Goal: Complete application form

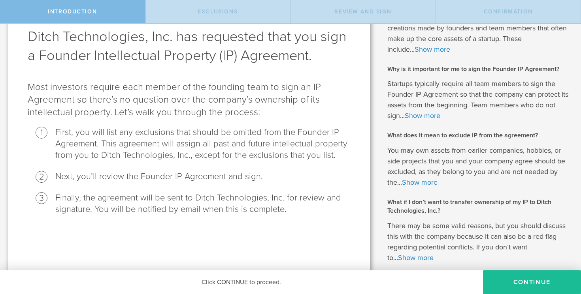
scroll to position [83, 0]
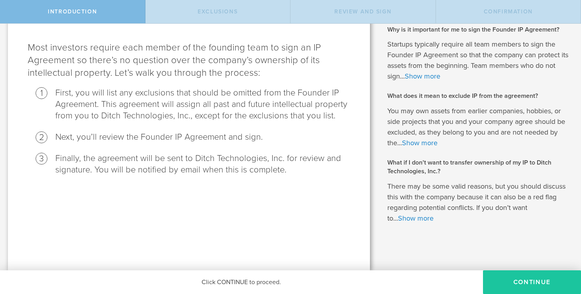
click at [524, 280] on button "Continue" at bounding box center [532, 283] width 98 height 24
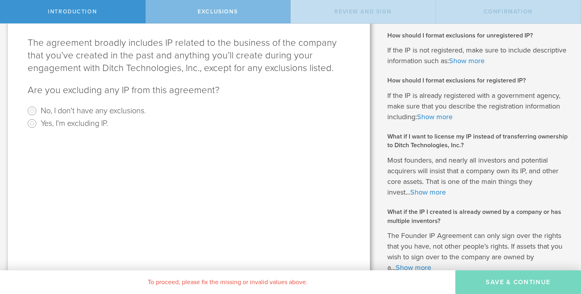
scroll to position [88, 0]
click at [30, 108] on input "No, I don't have any exclusions." at bounding box center [32, 110] width 13 height 13
radio input "true"
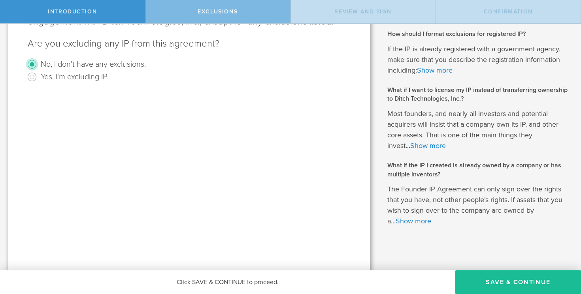
scroll to position [137, 0]
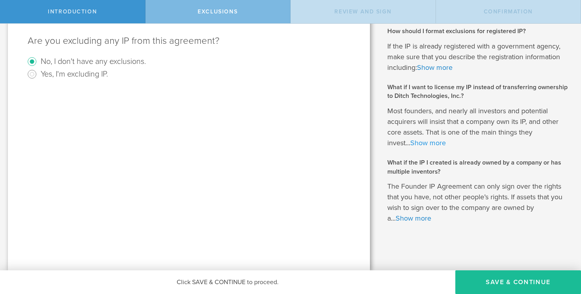
click at [429, 143] on link "Show more" at bounding box center [428, 143] width 36 height 9
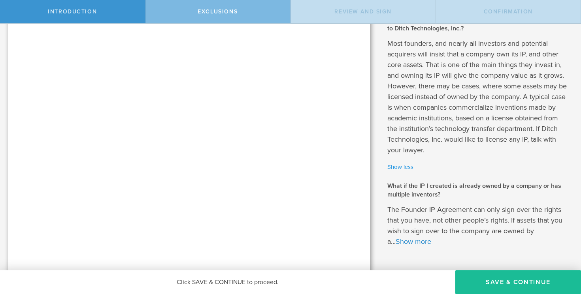
scroll to position [208, 0]
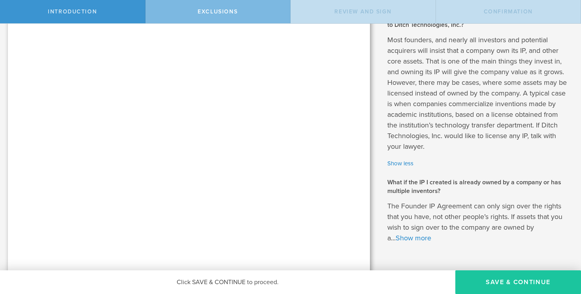
click at [490, 277] on button "Save & Continue" at bounding box center [518, 283] width 126 height 24
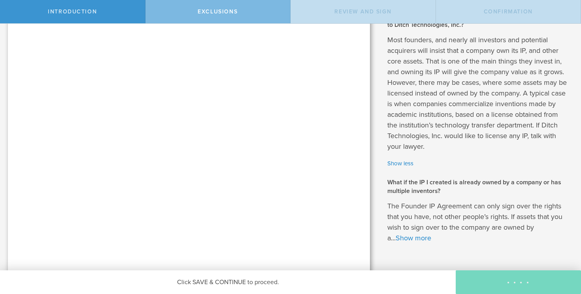
scroll to position [0, 0]
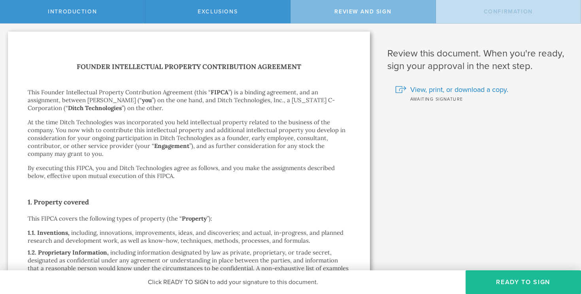
click at [147, 152] on p "At the time Ditch Technologies was incorporated you held intellectual property …" at bounding box center [189, 137] width 322 height 39
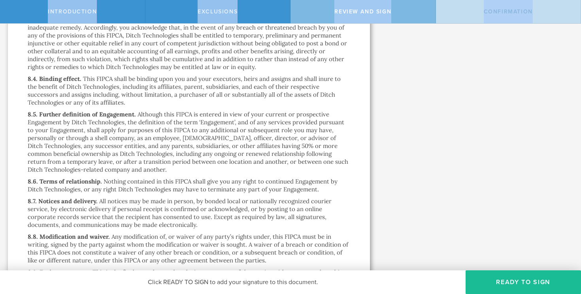
scroll to position [2187, 0]
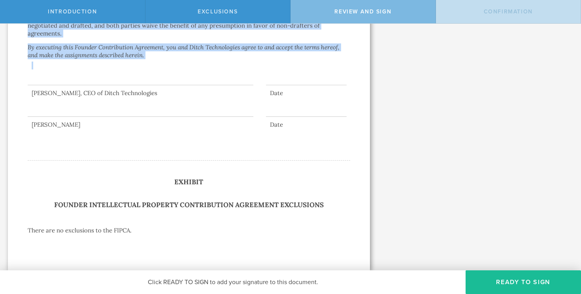
drag, startPoint x: 78, startPoint y: 66, endPoint x: 233, endPoint y: 70, distance: 155.7
copy div "Loremip Dolorsitamet Consecte Adipiscingel Seddoeius Temp Incidid Utlaboreetdo …"
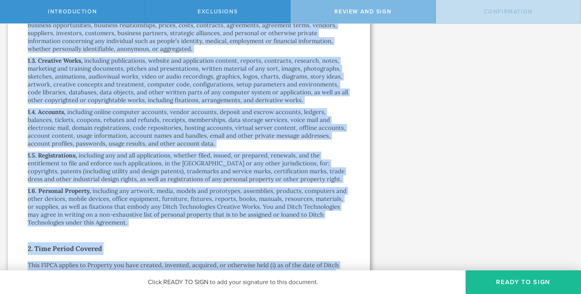
scroll to position [0, 0]
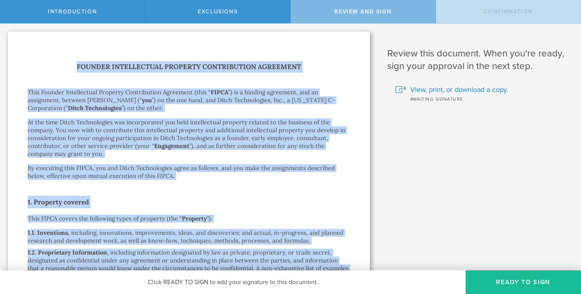
click at [127, 97] on p "This Founder Intellectual Property Contribution Agreement (this “ FIPCA ”) is a…" at bounding box center [189, 100] width 322 height 24
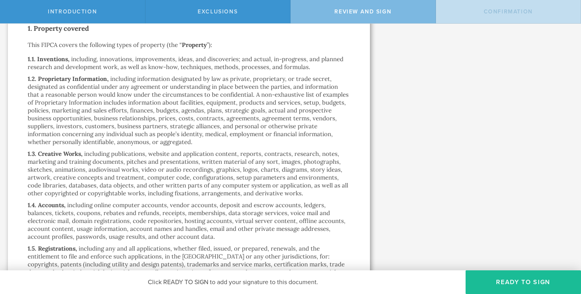
scroll to position [174, 0]
click at [124, 60] on p "including, innovations, improvements, ideas, and discoveries; and actual, in-pr…" at bounding box center [186, 62] width 316 height 15
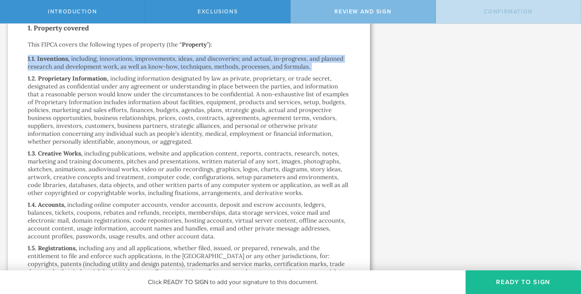
click at [124, 60] on p "including, innovations, improvements, ideas, and discoveries; and actual, in-pr…" at bounding box center [186, 62] width 316 height 15
click at [139, 62] on p "including, innovations, improvements, ideas, and discoveries; and actual, in-pr…" at bounding box center [186, 62] width 316 height 15
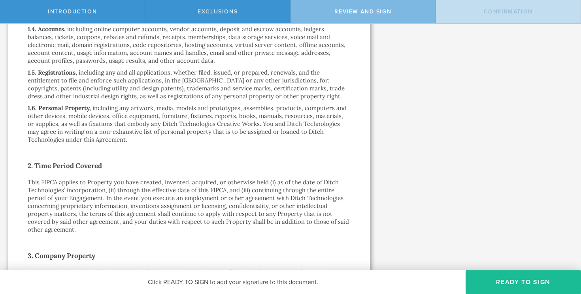
scroll to position [352, 0]
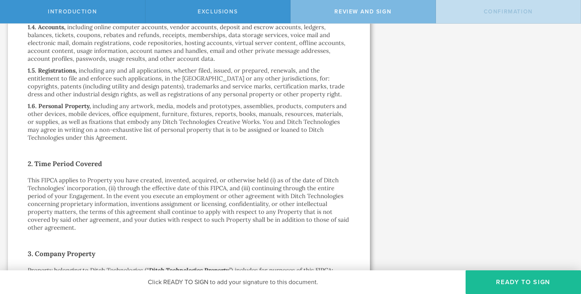
click at [152, 77] on p "including any and all applications, whether filed, issued, or prepared, renewal…" at bounding box center [186, 82] width 317 height 31
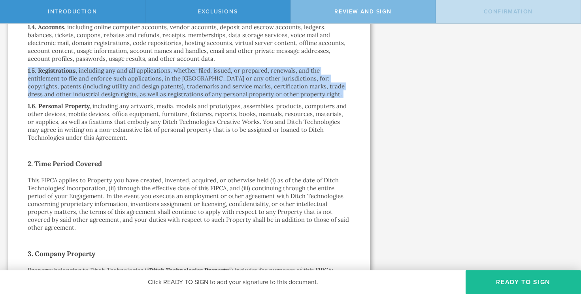
click at [152, 77] on p "including any and all applications, whether filed, issued, or prepared, renewal…" at bounding box center [186, 82] width 317 height 31
click at [180, 91] on p "including any and all applications, whether filed, issued, or prepared, renewal…" at bounding box center [186, 82] width 317 height 31
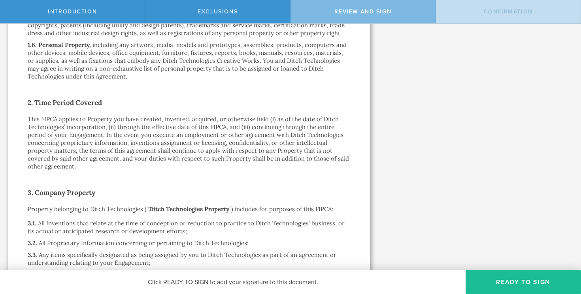
scroll to position [416, 0]
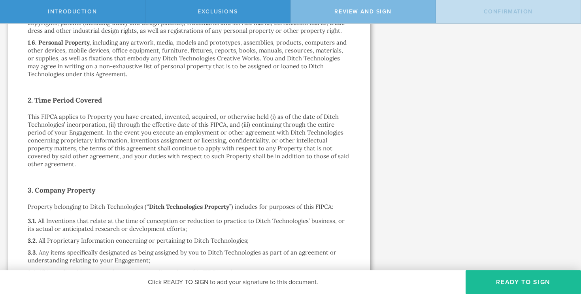
click at [224, 51] on p "including any artwork, media, models and prototypes, assemblies, products, comp…" at bounding box center [187, 58] width 319 height 39
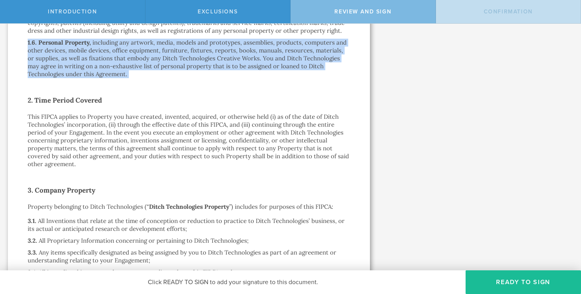
click at [224, 51] on p "including any artwork, media, models and prototypes, assemblies, products, comp…" at bounding box center [187, 58] width 319 height 39
click at [231, 55] on p "including any artwork, media, models and prototypes, assemblies, products, comp…" at bounding box center [187, 58] width 319 height 39
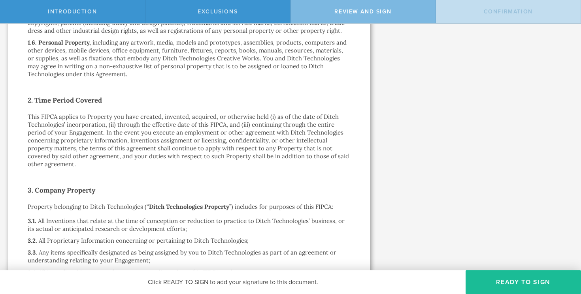
click at [209, 45] on p "including any artwork, media, models and prototypes, assemblies, products, comp…" at bounding box center [187, 58] width 319 height 39
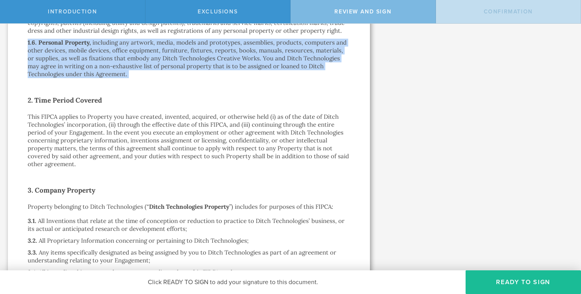
click at [209, 45] on p "including any artwork, media, models and prototypes, assemblies, products, comp…" at bounding box center [187, 58] width 319 height 39
click at [222, 51] on p "including any artwork, media, models and prototypes, assemblies, products, comp…" at bounding box center [187, 58] width 319 height 39
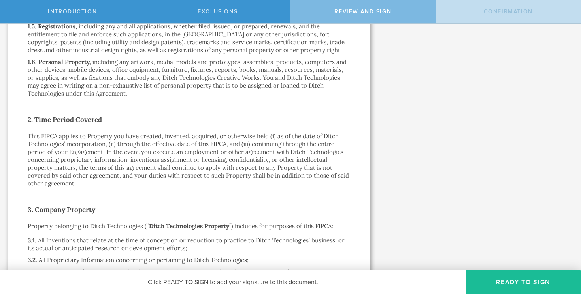
scroll to position [396, 0]
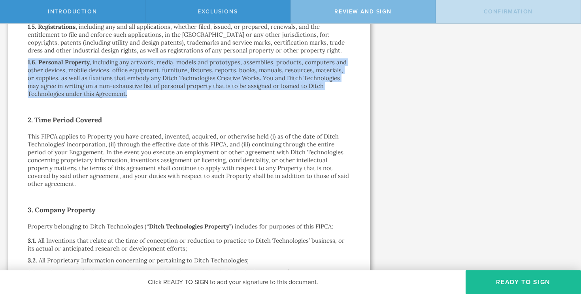
drag, startPoint x: 28, startPoint y: 62, endPoint x: 100, endPoint y: 94, distance: 78.5
click at [100, 94] on div "1.6. Personal Property, including any artwork, media, models and prototypes, as…" at bounding box center [189, 77] width 322 height 39
copy div "1.6. Personal Property, including any artwork, media, models and prototypes, as…"
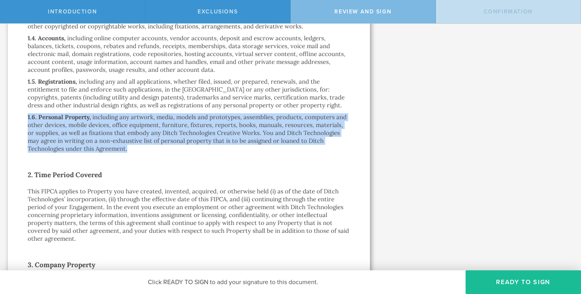
scroll to position [342, 0]
copy div "1.6. Personal Property, including any artwork, media, models and prototypes, as…"
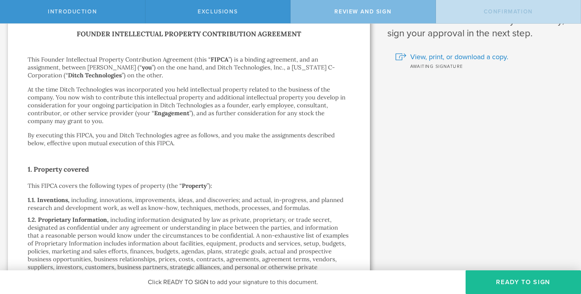
scroll to position [0, 0]
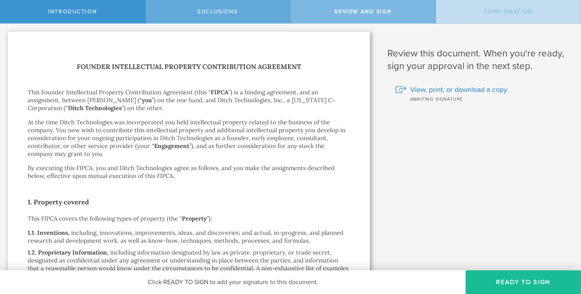
click at [208, 9] on span "Exclusions" at bounding box center [217, 11] width 40 height 7
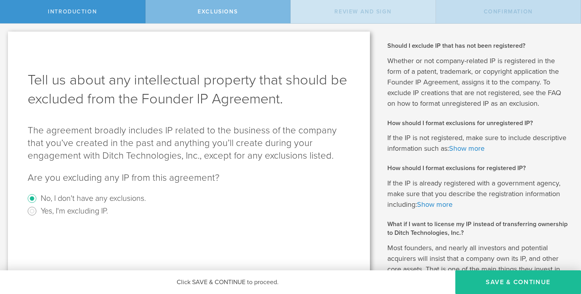
click at [354, 10] on span "Review and Sign" at bounding box center [362, 11] width 57 height 7
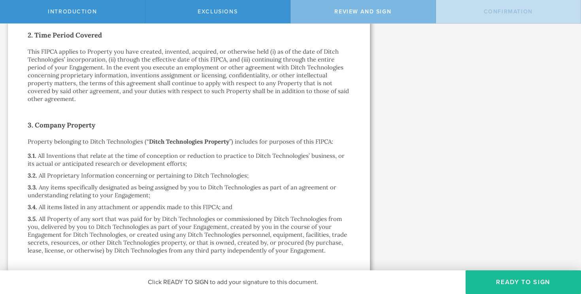
scroll to position [481, 0]
click at [169, 56] on p "This FIPCA applies to Property you have created, invented, acquired, or otherwi…" at bounding box center [189, 74] width 322 height 55
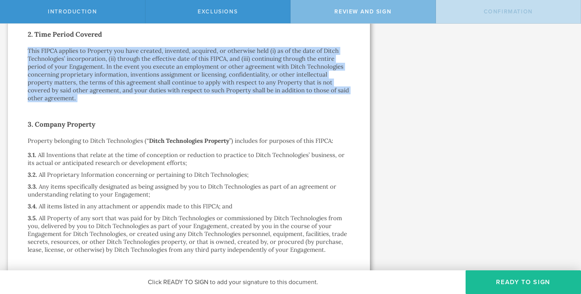
click at [169, 56] on p "This FIPCA applies to Property you have created, invented, acquired, or otherwi…" at bounding box center [189, 74] width 322 height 55
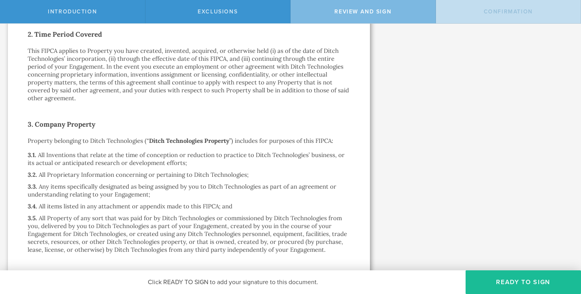
click at [169, 60] on p "This FIPCA applies to Property you have created, invented, acquired, or otherwi…" at bounding box center [189, 74] width 322 height 55
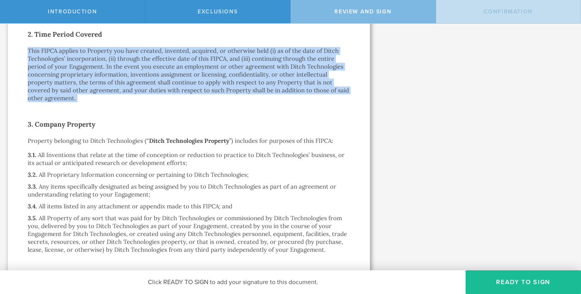
click at [169, 60] on p "This FIPCA applies to Property you have created, invented, acquired, or otherwi…" at bounding box center [189, 74] width 322 height 55
click at [179, 76] on p "This FIPCA applies to Property you have created, invented, acquired, or otherwi…" at bounding box center [189, 74] width 322 height 55
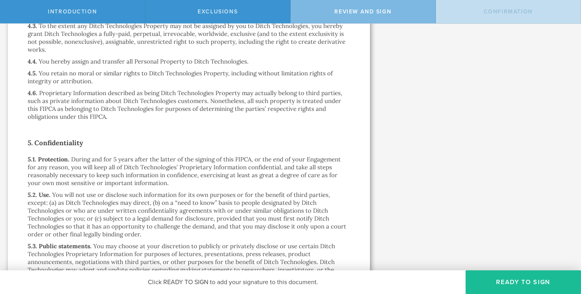
scroll to position [811, 0]
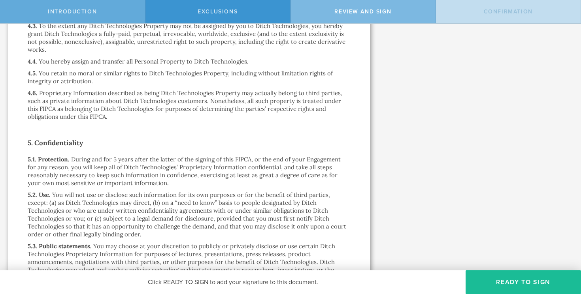
click at [92, 15] on span "Introduction" at bounding box center [72, 11] width 49 height 7
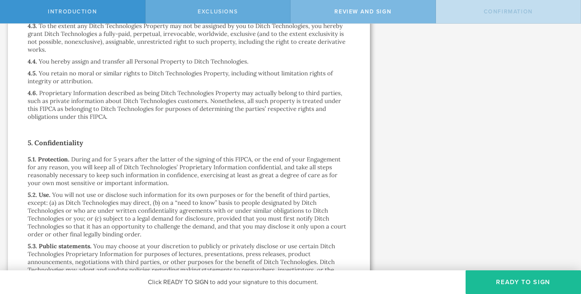
scroll to position [0, 0]
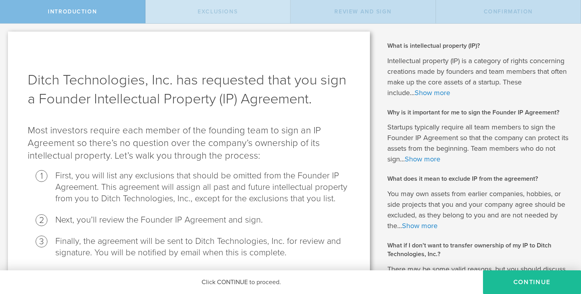
click at [196, 11] on div "Exclusions" at bounding box center [217, 11] width 145 height 23
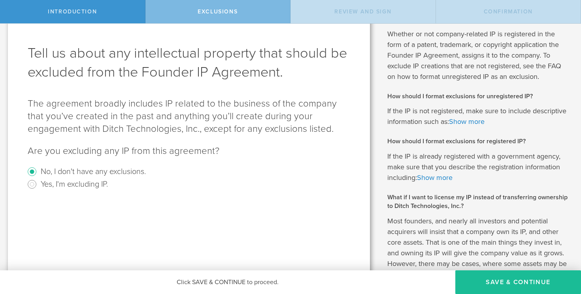
scroll to position [60, 0]
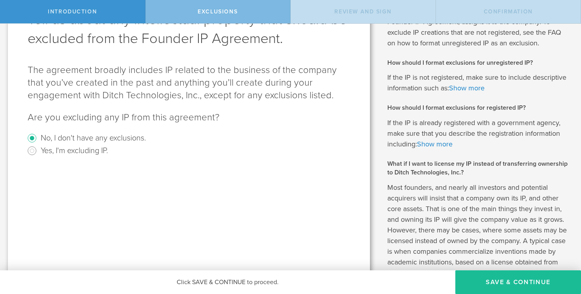
click at [78, 147] on label "Yes, I'm excluding IP." at bounding box center [74, 150] width 67 height 11
click at [38, 147] on input "Yes, I'm excluding IP." at bounding box center [32, 151] width 13 height 13
radio input "true"
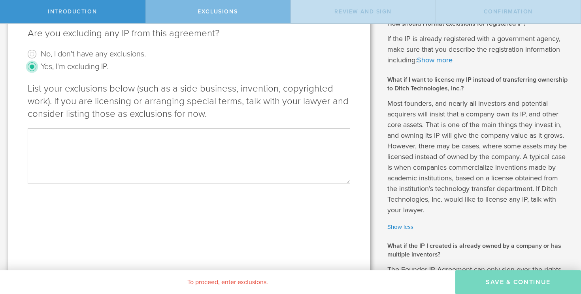
scroll to position [151, 0]
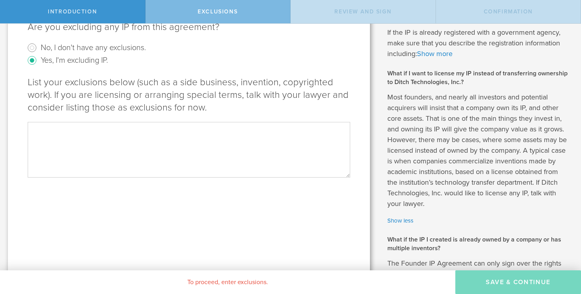
click at [139, 139] on textarea at bounding box center [189, 149] width 322 height 55
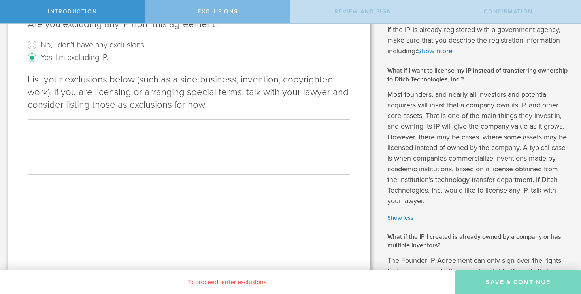
scroll to position [156, 0]
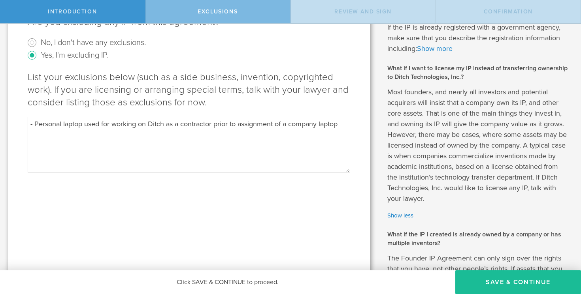
click at [86, 125] on textarea "- Personal laptop used for working on Ditch as a contractor prior to assignment…" at bounding box center [189, 144] width 322 height 55
click at [342, 124] on textarea "- Personal laptop (used for working on Ditch as a contractor prior to assignmen…" at bounding box center [189, 144] width 322 height 55
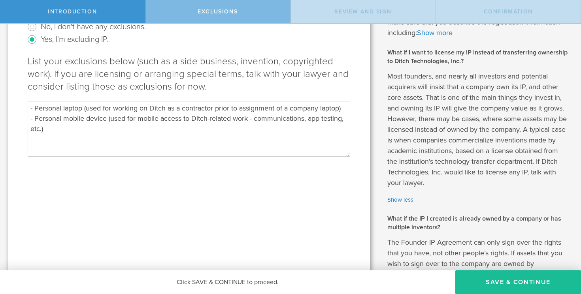
scroll to position [170, 0]
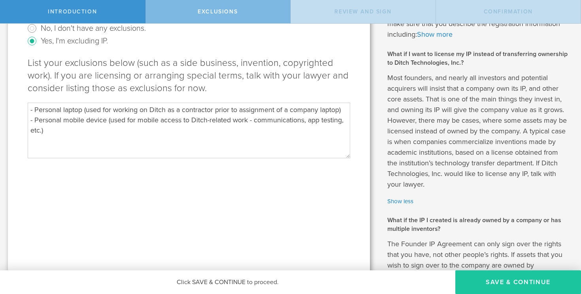
click at [498, 276] on button "Save & Continue" at bounding box center [518, 283] width 126 height 24
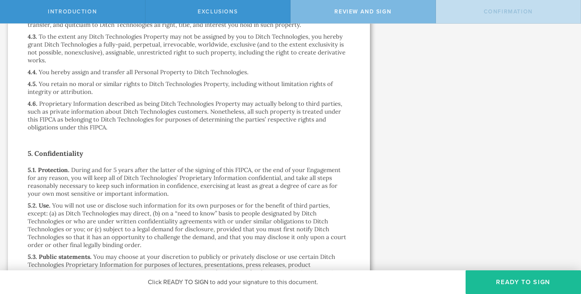
scroll to position [801, 0]
click at [128, 70] on p "You hereby assign and transfer all Personal Property to Ditch Technologies." at bounding box center [144, 72] width 210 height 8
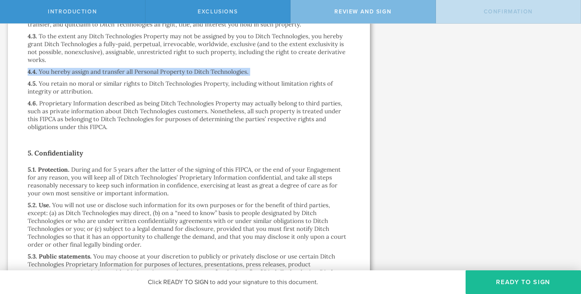
click at [128, 70] on p "You hereby assign and transfer all Personal Property to Ditch Technologies." at bounding box center [144, 72] width 210 height 8
copy div "4.4. You hereby assign and transfer all Personal Property to Ditch Technologies."
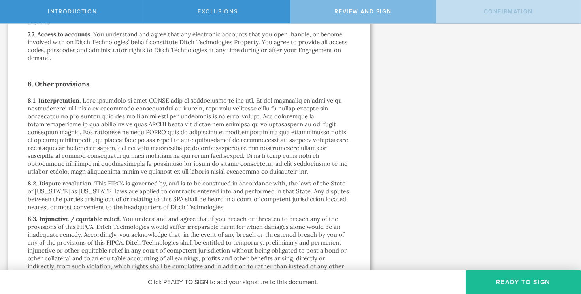
scroll to position [1658, 0]
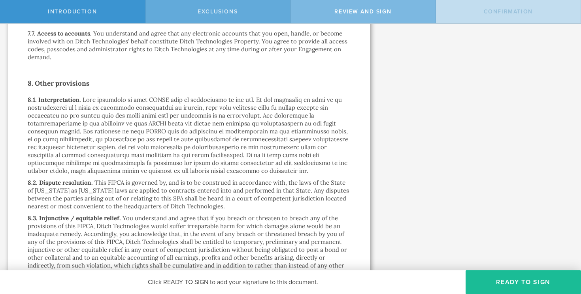
click at [199, 12] on span "Exclusions" at bounding box center [217, 11] width 40 height 7
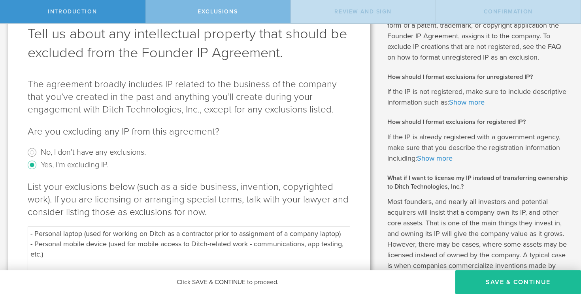
scroll to position [132, 0]
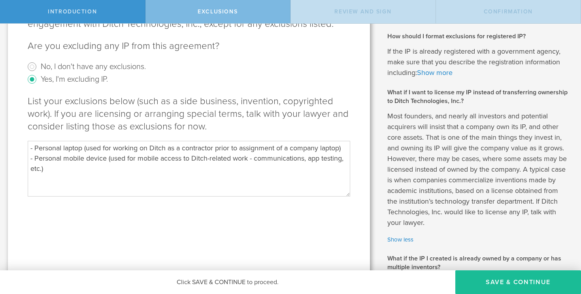
click at [95, 171] on textarea "- Personal laptop (used for working on Ditch as a contractor prior to assignmen…" at bounding box center [189, 168] width 322 height 55
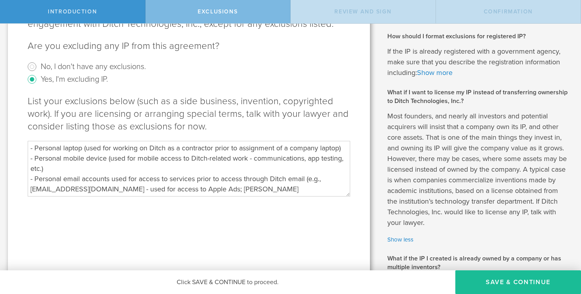
drag, startPoint x: 308, startPoint y: 179, endPoint x: 316, endPoint y: 194, distance: 17.5
click at [316, 194] on textarea "- Personal laptop (used for working on Ditch as a contractor prior to assignmen…" at bounding box center [189, 168] width 322 height 55
click at [288, 178] on textarea "- Personal laptop (used for working on Ditch as a contractor prior to assignmen…" at bounding box center [189, 168] width 322 height 55
click at [319, 179] on textarea "- Personal laptop (used for working on Ditch as a contractor prior to assignmen…" at bounding box center [189, 168] width 322 height 55
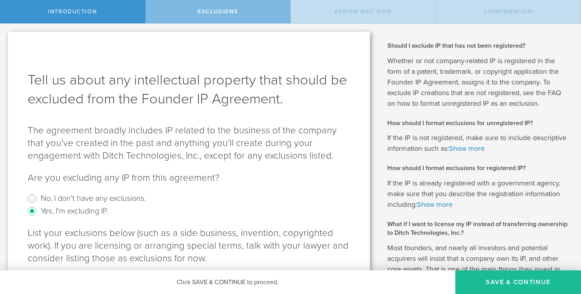
scroll to position [177, 0]
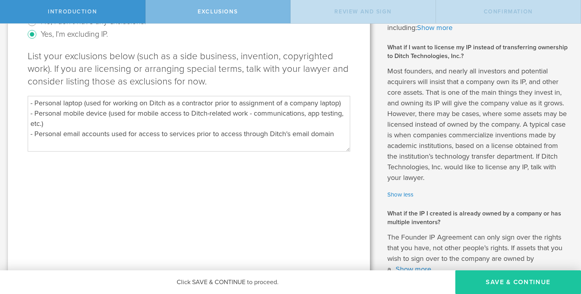
click at [489, 276] on button "Save & Continue" at bounding box center [518, 283] width 126 height 24
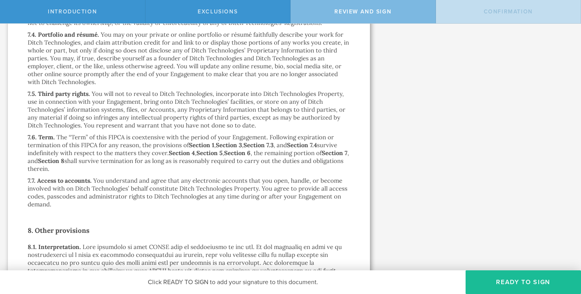
scroll to position [1510, 0]
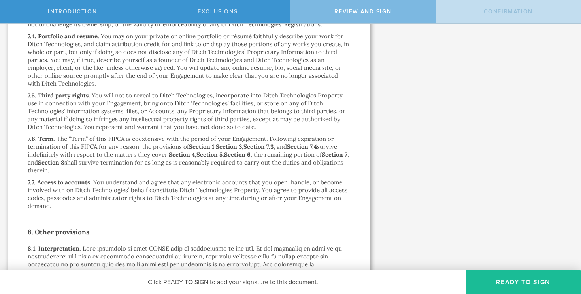
click at [256, 45] on p "You may on your private or online portfolio or résumé faithfully describe your …" at bounding box center [188, 59] width 321 height 55
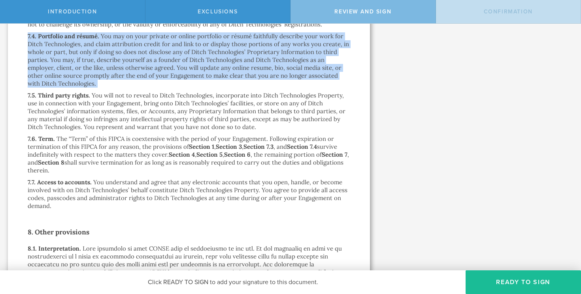
click at [256, 45] on p "You may on your private or online portfolio or résumé faithfully describe your …" at bounding box center [188, 59] width 321 height 55
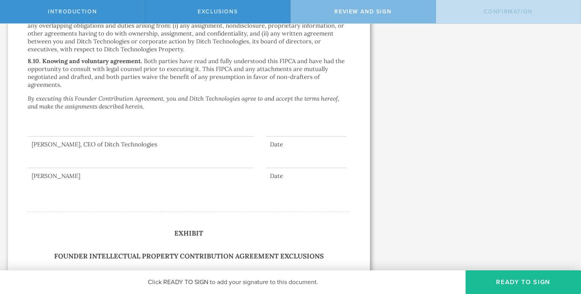
scroll to position [2134, 0]
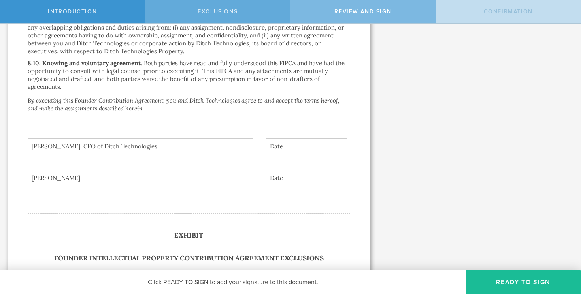
click at [224, 16] on div "Exclusions" at bounding box center [217, 11] width 145 height 23
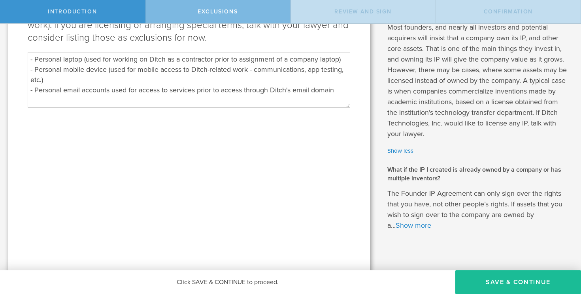
scroll to position [223, 0]
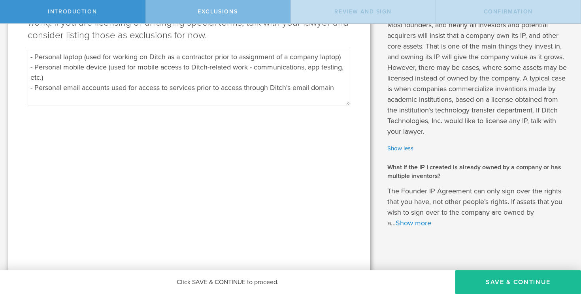
click at [78, 75] on textarea "- Personal laptop (used for working on Ditch as a contractor prior to assignmen…" at bounding box center [189, 77] width 322 height 55
click at [509, 277] on button "Save & Continue" at bounding box center [518, 283] width 126 height 24
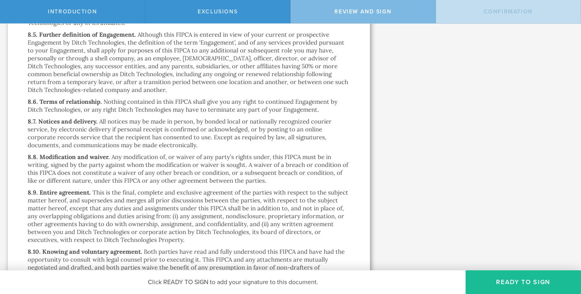
scroll to position [1947, 0]
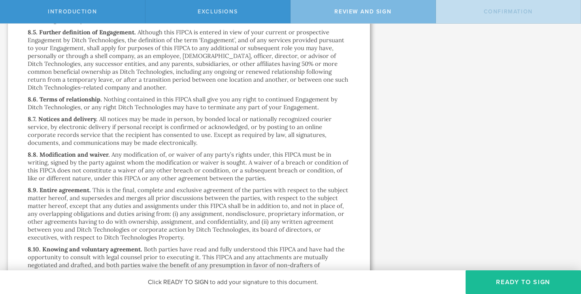
click at [164, 43] on p "Although this FIPCA is entered in view of your current or prospective Engagemen…" at bounding box center [188, 59] width 320 height 63
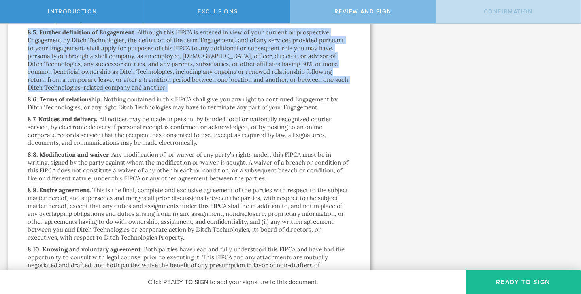
click at [164, 43] on p "Although this FIPCA is entered in view of your current or prospective Engagemen…" at bounding box center [188, 59] width 320 height 63
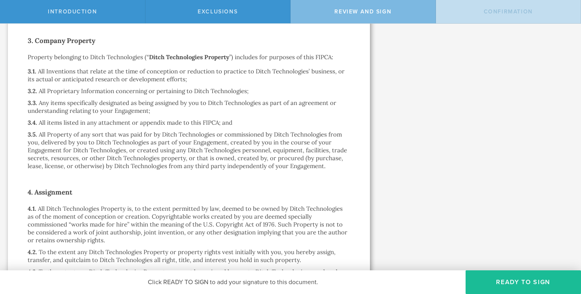
scroll to position [566, 0]
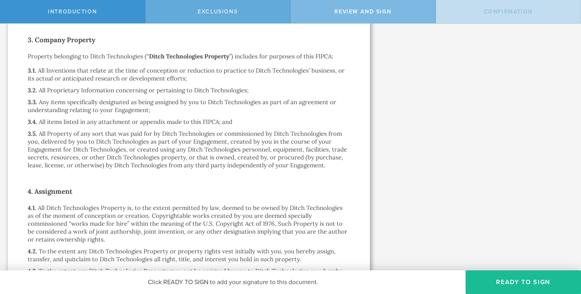
click at [215, 6] on div "Exclusions" at bounding box center [217, 11] width 145 height 23
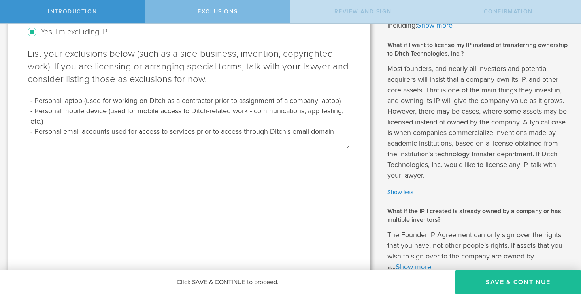
scroll to position [184, 0]
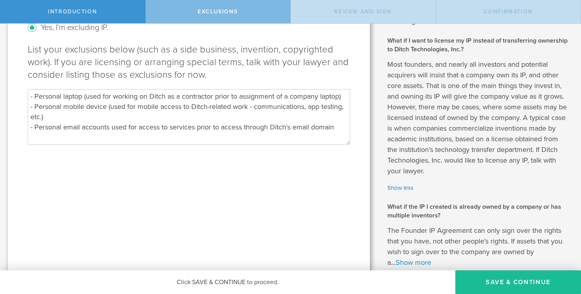
click at [196, 106] on textarea "- Personal laptop (used for working on Ditch as a contractor prior to assignmen…" at bounding box center [189, 116] width 322 height 55
drag, startPoint x: 152, startPoint y: 115, endPoint x: 312, endPoint y: 130, distance: 161.4
click at [154, 115] on textarea "- Personal laptop (used for working on Ditch as a contractor prior to assignmen…" at bounding box center [189, 116] width 322 height 55
click at [341, 127] on textarea "- Personal laptop (used for working on Ditch as a contractor prior to assignmen…" at bounding box center [189, 116] width 322 height 55
paste textarea "Loremips Dolorsit Ametcons adipis elitsedd eius tem inci ut Labor etdol ma aliq…"
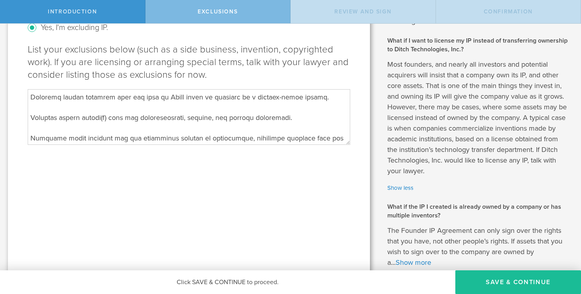
scroll to position [41, 0]
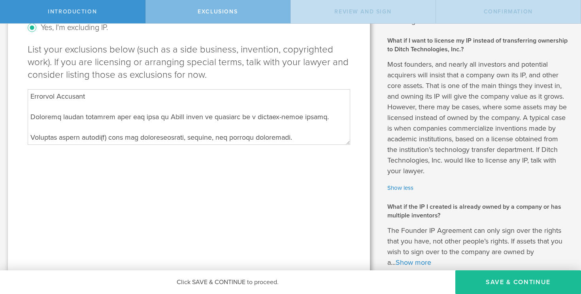
click at [142, 127] on textarea at bounding box center [189, 116] width 322 height 55
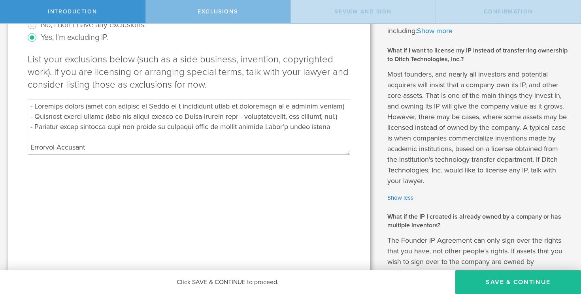
scroll to position [174, 0]
drag, startPoint x: 35, startPoint y: 105, endPoint x: 346, endPoint y: 103, distance: 310.4
click at [346, 103] on textarea at bounding box center [189, 126] width 322 height 55
paste textarea "computer used for work on Ditch prior to issuance of a company-owned device."
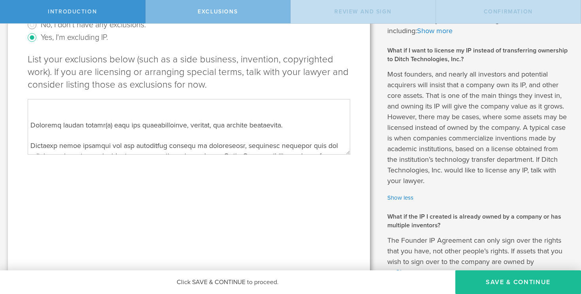
scroll to position [70, 0]
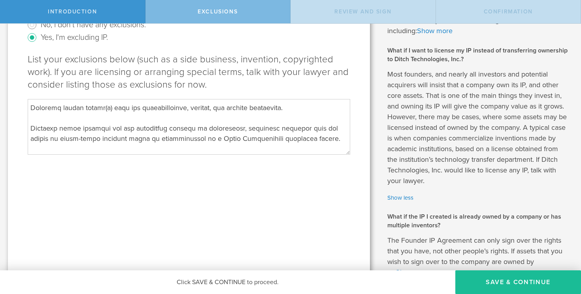
click at [112, 118] on textarea at bounding box center [189, 126] width 322 height 55
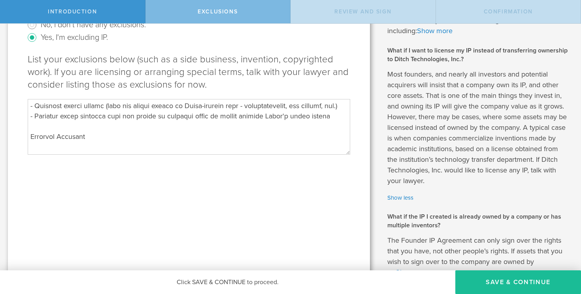
scroll to position [0, 0]
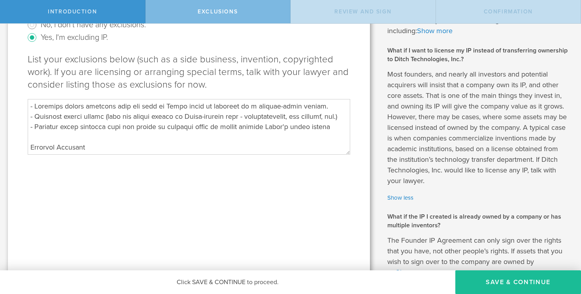
drag, startPoint x: 34, startPoint y: 117, endPoint x: 57, endPoint y: 127, distance: 24.9
click at [57, 127] on textarea at bounding box center [189, 126] width 322 height 55
paste textarea "(s) used for communications, testing, and related activities."
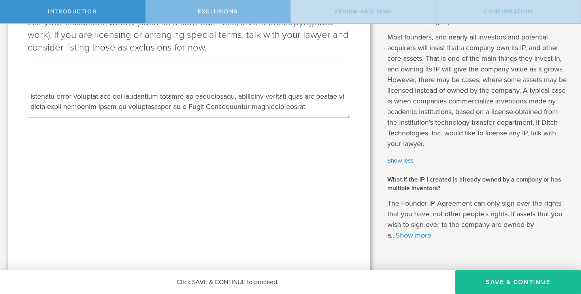
scroll to position [53, 0]
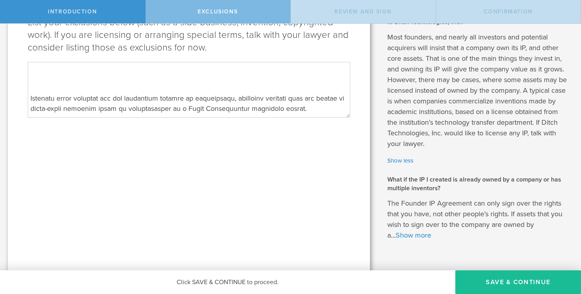
click at [134, 96] on textarea at bounding box center [189, 89] width 322 height 55
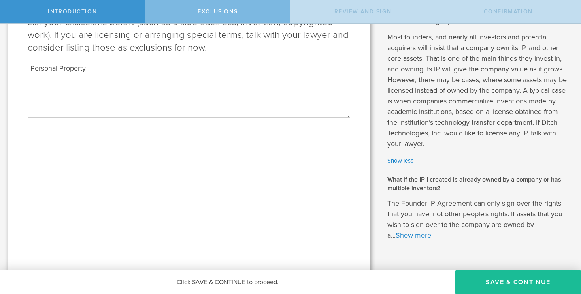
scroll to position [0, 0]
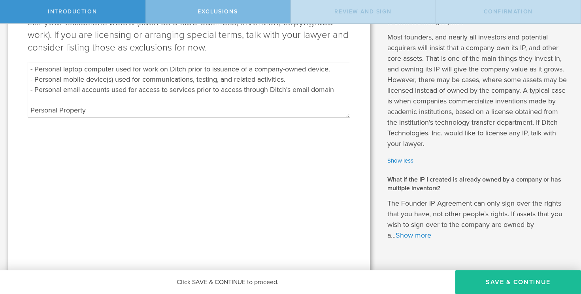
drag, startPoint x: 36, startPoint y: 90, endPoint x: 346, endPoint y: 93, distance: 310.1
click at [346, 93] on textarea "- Personal laptop computer used for work on Ditch prior to issuance of a compan…" at bounding box center [189, 89] width 322 height 55
paste textarea "and any associated content or credentials, including accounts used for access t…"
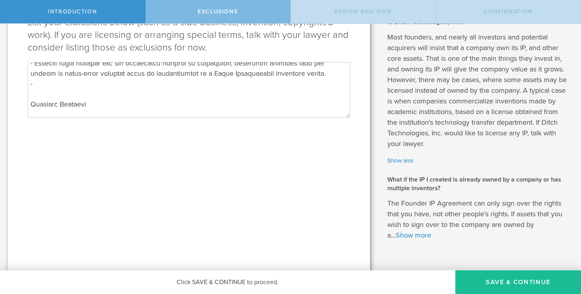
scroll to position [0, 0]
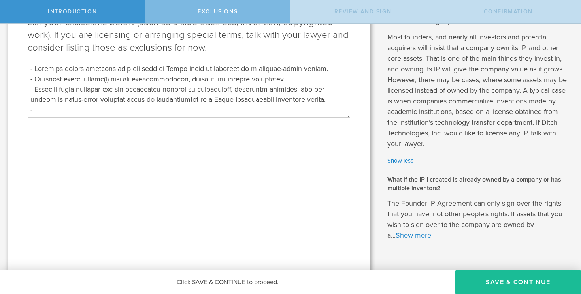
click at [321, 98] on textarea at bounding box center [189, 89] width 322 height 55
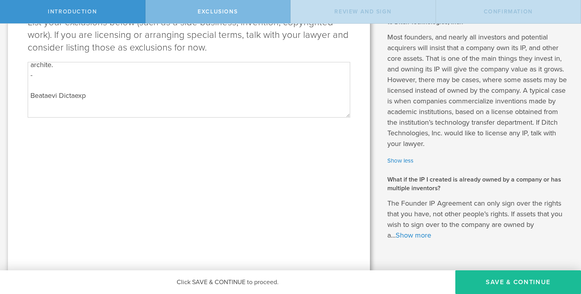
scroll to position [43, 0]
click at [75, 96] on textarea at bounding box center [189, 89] width 322 height 55
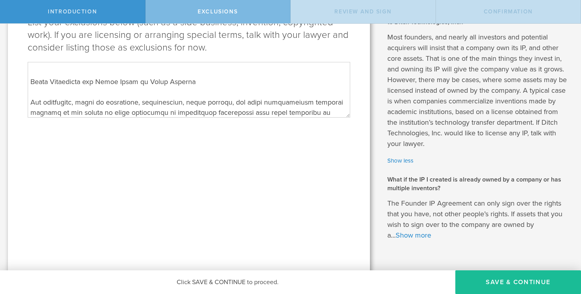
scroll to position [0, 0]
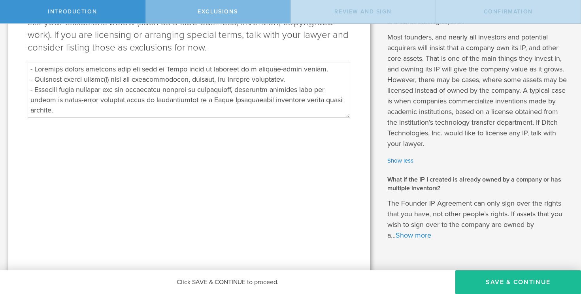
click at [165, 93] on textarea at bounding box center [189, 89] width 322 height 55
click at [188, 102] on textarea at bounding box center [189, 89] width 322 height 55
click at [191, 99] on textarea at bounding box center [189, 89] width 322 height 55
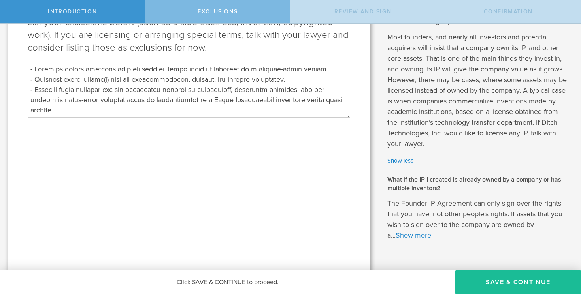
click at [200, 101] on textarea at bounding box center [189, 89] width 322 height 55
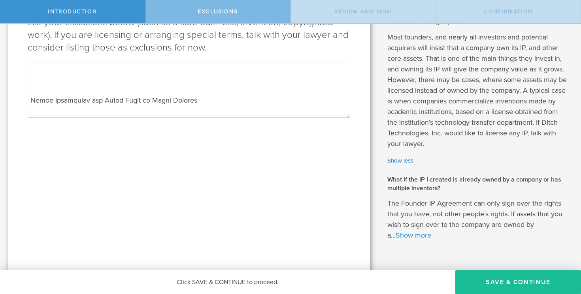
scroll to position [71, 0]
drag, startPoint x: 133, startPoint y: 83, endPoint x: 225, endPoint y: 97, distance: 93.6
click at [225, 97] on textarea at bounding box center [189, 89] width 322 height 55
click at [188, 98] on textarea at bounding box center [189, 89] width 322 height 55
click at [170, 98] on textarea at bounding box center [189, 89] width 322 height 55
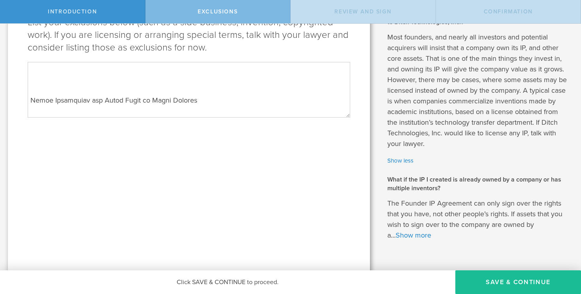
click at [170, 98] on textarea at bounding box center [189, 89] width 322 height 55
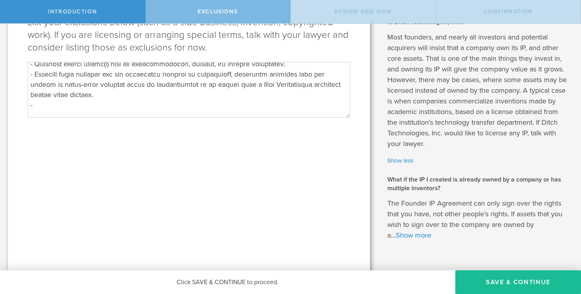
scroll to position [18, 0]
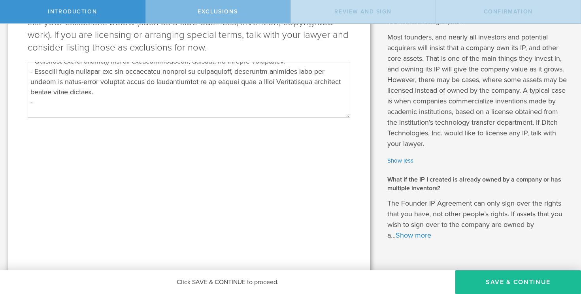
click at [52, 102] on textarea at bounding box center [189, 89] width 322 height 55
paste textarea "Prior Inventions and Works Owned by Third Parties"
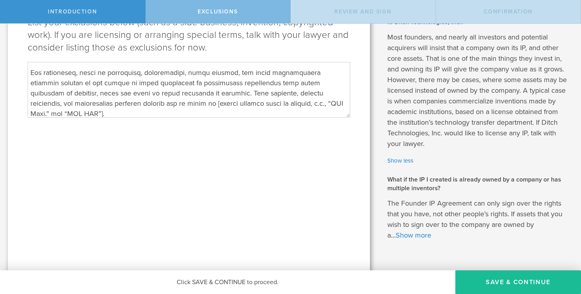
scroll to position [93, 0]
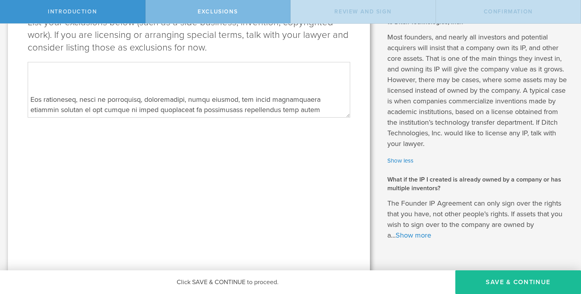
click at [30, 97] on textarea at bounding box center [189, 89] width 322 height 55
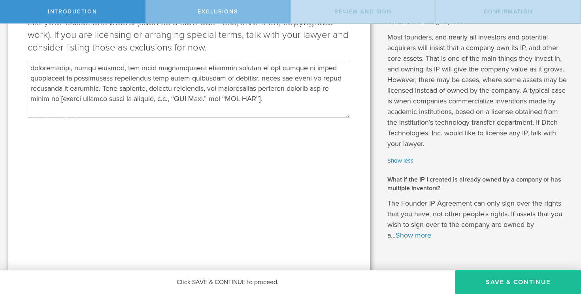
scroll to position [64, 0]
drag, startPoint x: 39, startPoint y: 98, endPoint x: 247, endPoint y: 95, distance: 207.8
click at [247, 95] on textarea at bounding box center [189, 89] width 322 height 55
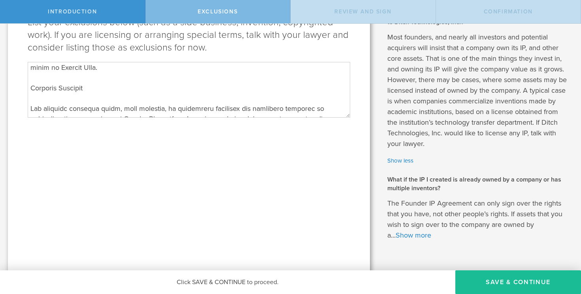
scroll to position [94, 0]
click at [32, 87] on textarea at bounding box center [189, 89] width 322 height 55
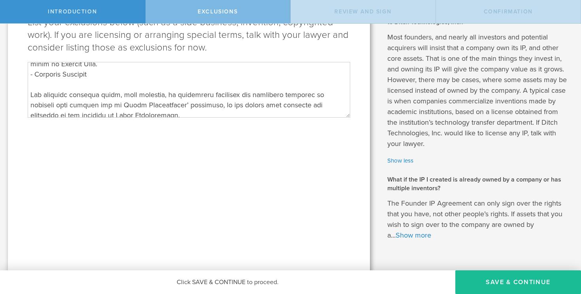
scroll to position [102, 0]
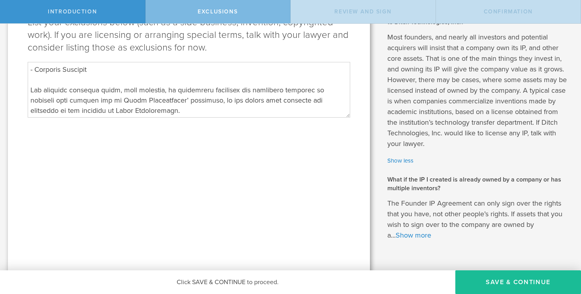
click at [32, 90] on textarea at bounding box center [189, 89] width 322 height 55
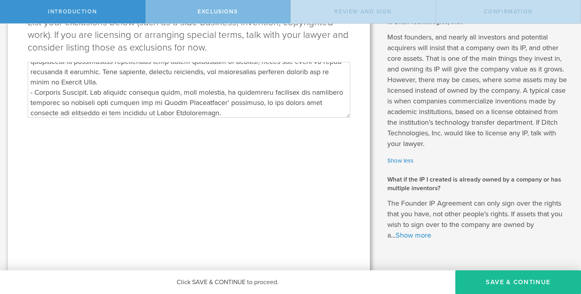
scroll to position [82, 0]
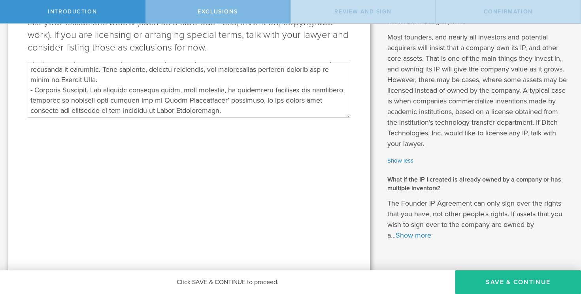
click at [159, 82] on textarea at bounding box center [189, 89] width 322 height 55
click at [190, 95] on textarea at bounding box center [189, 89] width 322 height 55
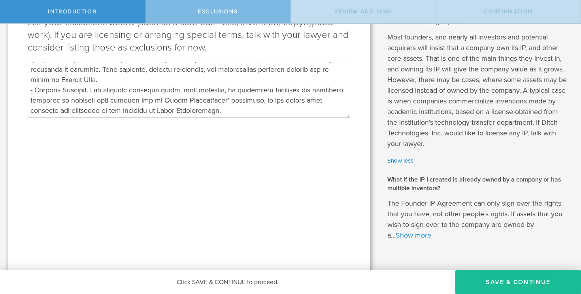
click at [190, 95] on textarea at bounding box center [189, 89] width 322 height 55
click at [230, 88] on textarea at bounding box center [189, 89] width 322 height 55
click at [249, 108] on textarea at bounding box center [189, 89] width 322 height 55
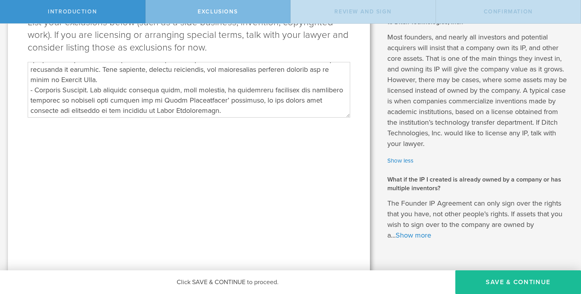
click at [244, 112] on textarea at bounding box center [189, 89] width 322 height 55
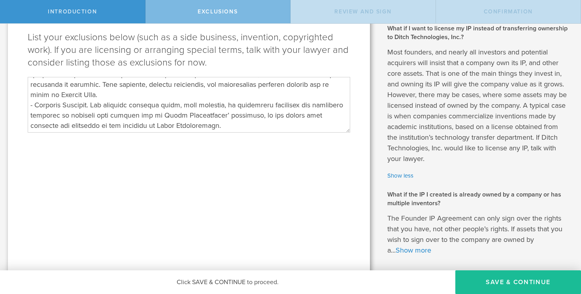
scroll to position [0, 0]
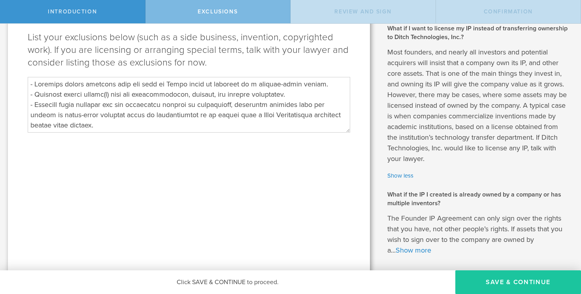
click at [494, 283] on button "Save & Continue" at bounding box center [518, 283] width 126 height 24
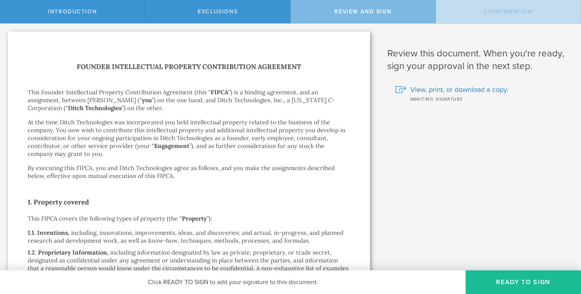
drag, startPoint x: 222, startPoint y: 10, endPoint x: 242, endPoint y: 49, distance: 43.8
click at [222, 10] on span "Exclusions" at bounding box center [217, 11] width 40 height 7
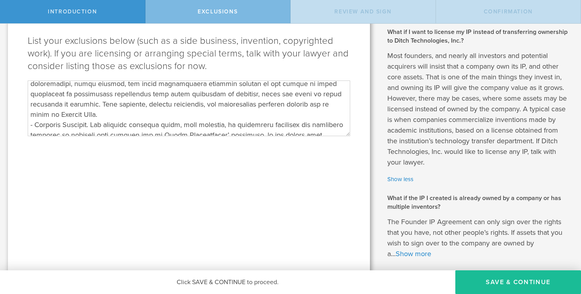
scroll to position [82, 0]
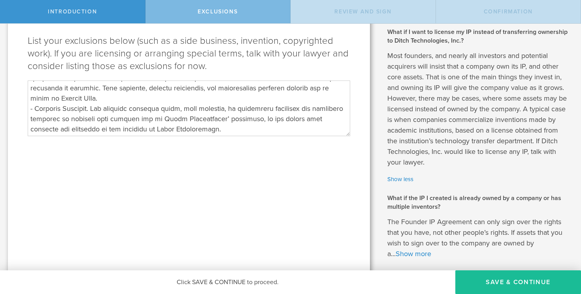
click at [241, 117] on textarea at bounding box center [189, 108] width 322 height 55
click at [232, 127] on textarea at bounding box center [189, 108] width 322 height 55
drag, startPoint x: 498, startPoint y: 280, endPoint x: 482, endPoint y: 265, distance: 21.5
click at [498, 280] on button "Save & Continue" at bounding box center [518, 283] width 126 height 24
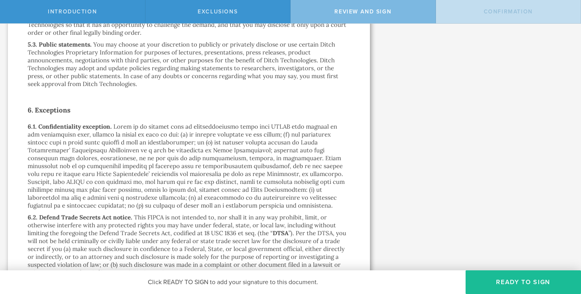
scroll to position [1041, 0]
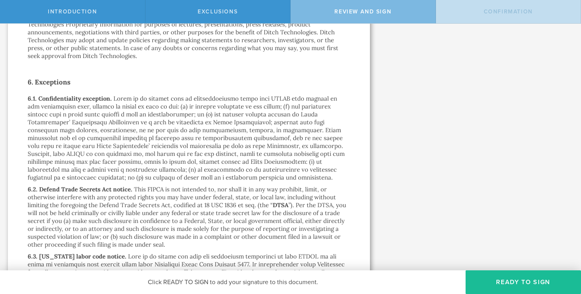
drag, startPoint x: 216, startPoint y: 10, endPoint x: 245, endPoint y: 129, distance: 122.0
click at [216, 10] on span "Exclusions" at bounding box center [217, 11] width 40 height 7
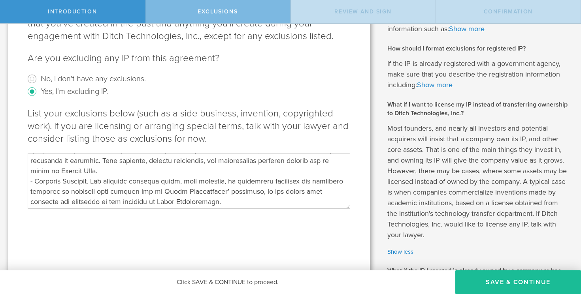
scroll to position [124, 0]
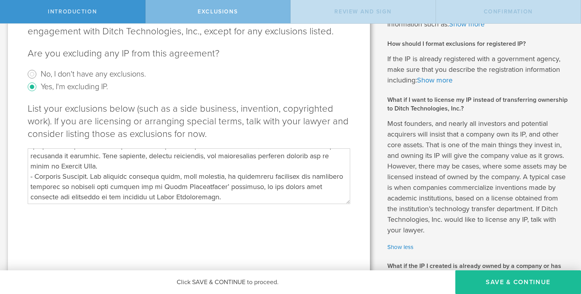
click at [150, 182] on textarea at bounding box center [189, 176] width 322 height 55
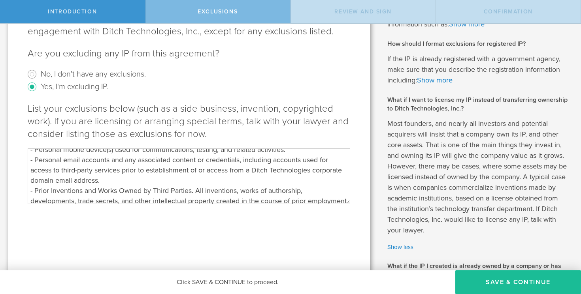
scroll to position [0, 0]
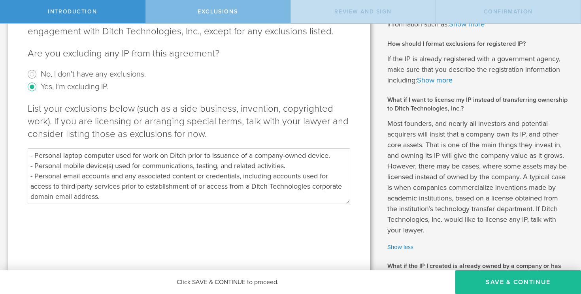
drag, startPoint x: 91, startPoint y: 194, endPoint x: 34, endPoint y: 142, distance: 77.4
click at [34, 142] on div "List your exclusions below (such as a side business, invention, copyrighted wor…" at bounding box center [189, 154] width 322 height 102
type textarea "- Personal laptop computer used for work on Ditch prior to issuance of a compan…"
